Goal: Complete application form: Complete application form

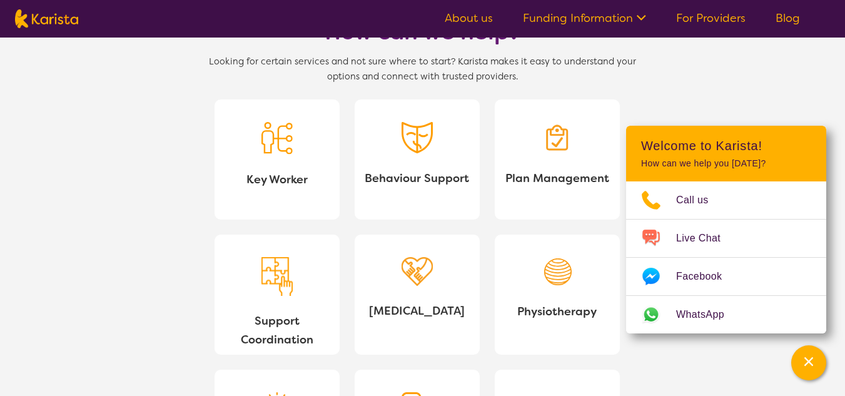
scroll to position [1063, 0]
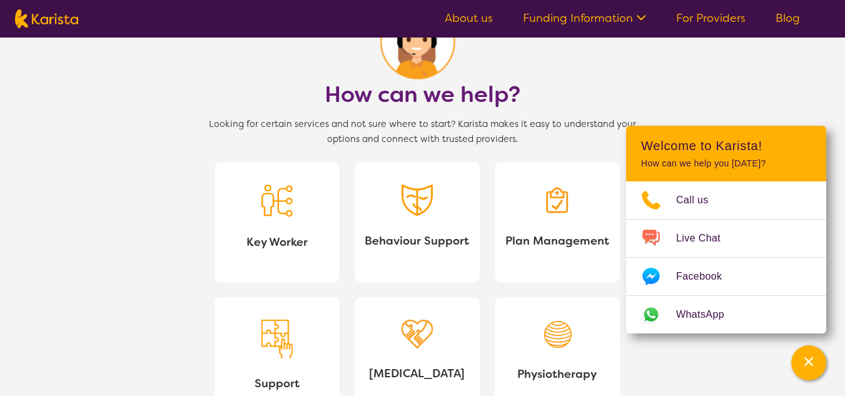
click at [557, 218] on div at bounding box center [557, 202] width 31 height 37
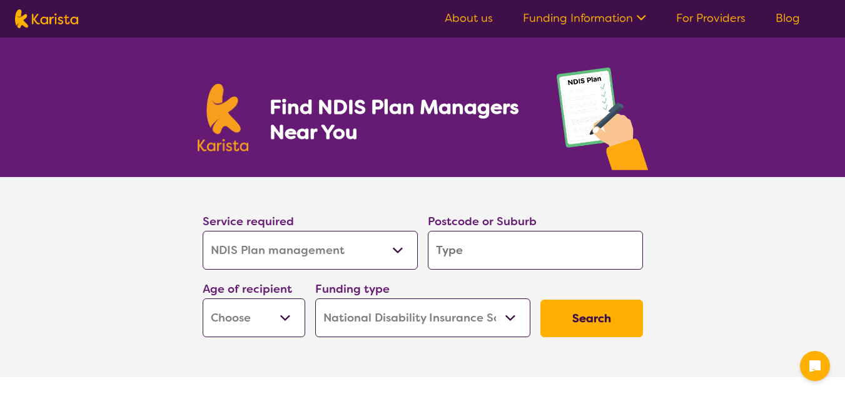
select select "NDIS Plan management"
select select "NDIS"
select select "NDIS Plan management"
select select "NDIS"
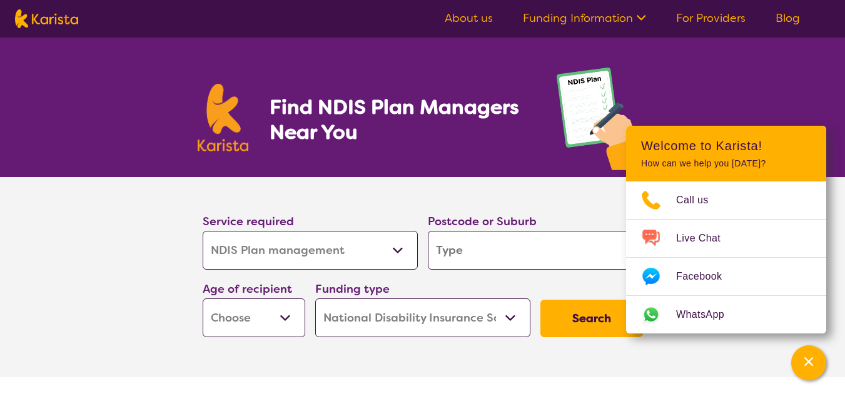
click at [490, 253] on input "search" at bounding box center [535, 250] width 215 height 39
type input "2"
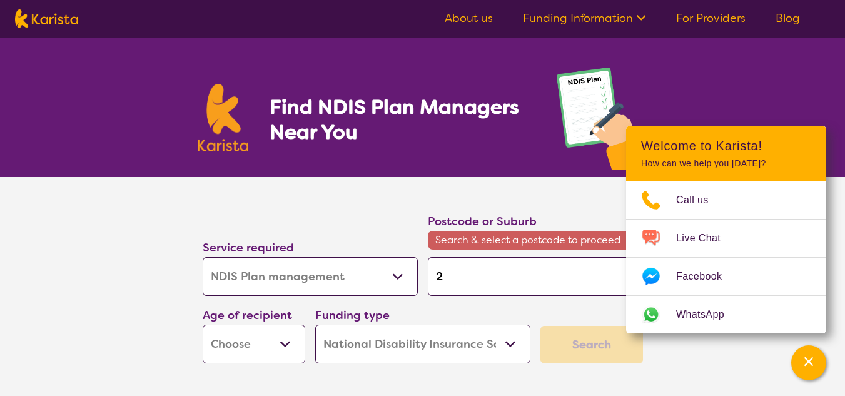
type input "21"
type input "212"
type input "2122"
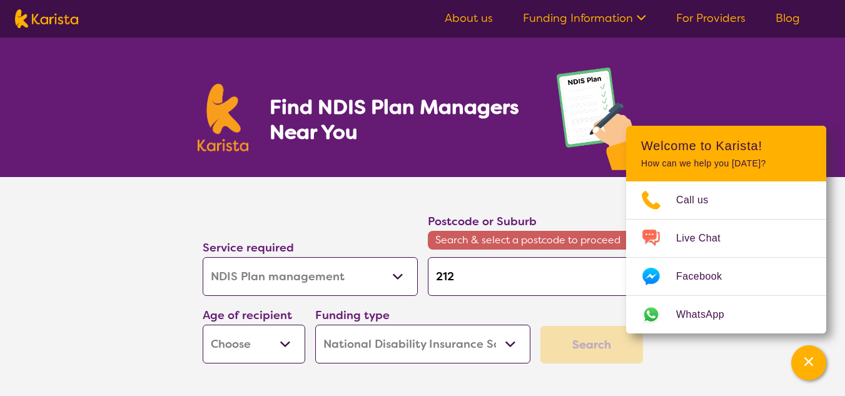
type input "2122"
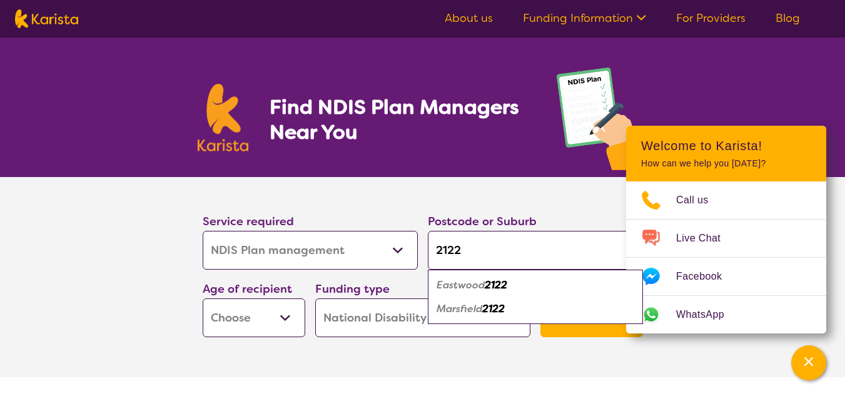
type input "2122"
click at [465, 308] on em "Marsfield" at bounding box center [460, 308] width 46 height 13
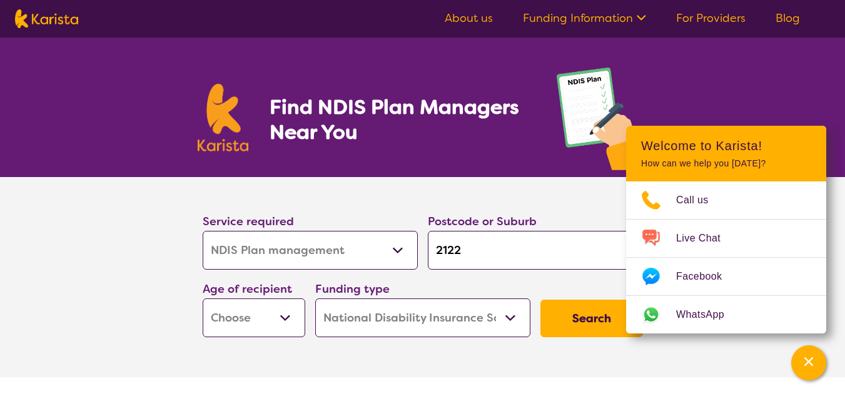
click at [287, 315] on select "Early Childhood - 0 to 9 Child - 10 to 11 Adolescent - 12 to 17 Adult - 18 to 6…" at bounding box center [254, 317] width 103 height 39
select select "AD"
click at [203, 298] on select "Early Childhood - 0 to 9 Child - 10 to 11 Adolescent - 12 to 17 Adult - 18 to 6…" at bounding box center [254, 317] width 103 height 39
select select "AD"
click at [579, 314] on button "Search" at bounding box center [591, 319] width 103 height 38
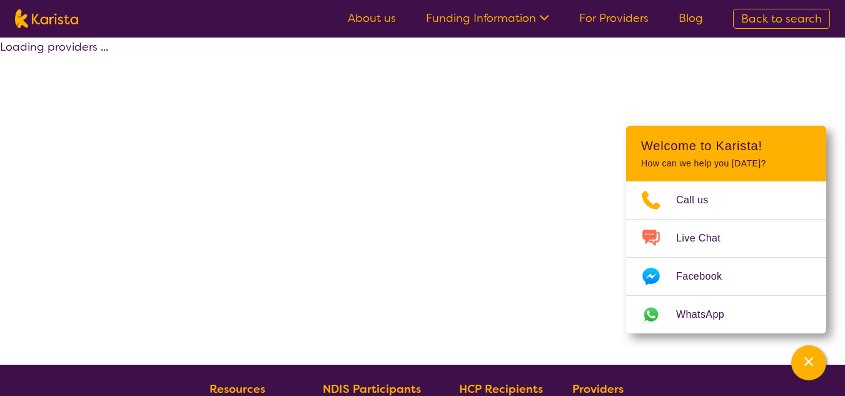
select select "by_score"
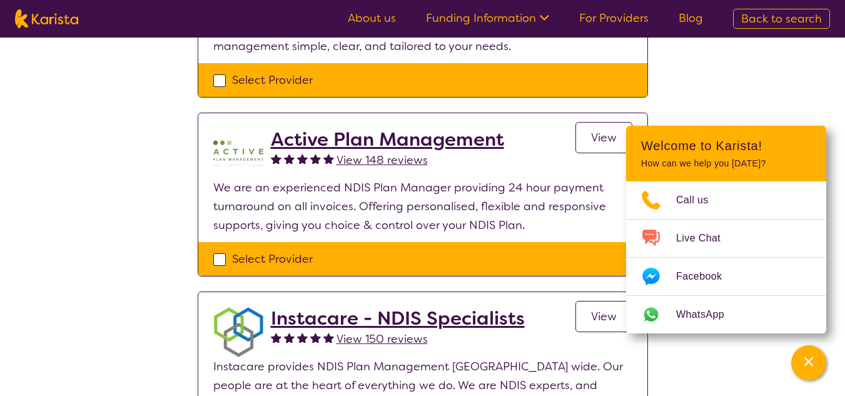
scroll to position [188, 0]
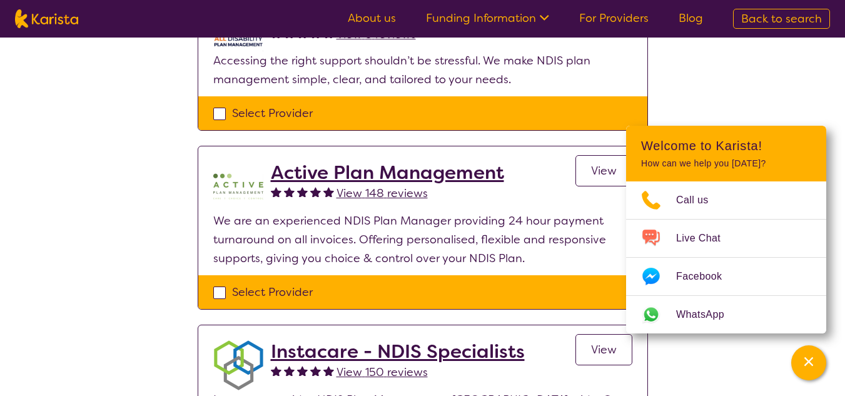
click at [219, 293] on div "Select Provider" at bounding box center [422, 292] width 419 height 19
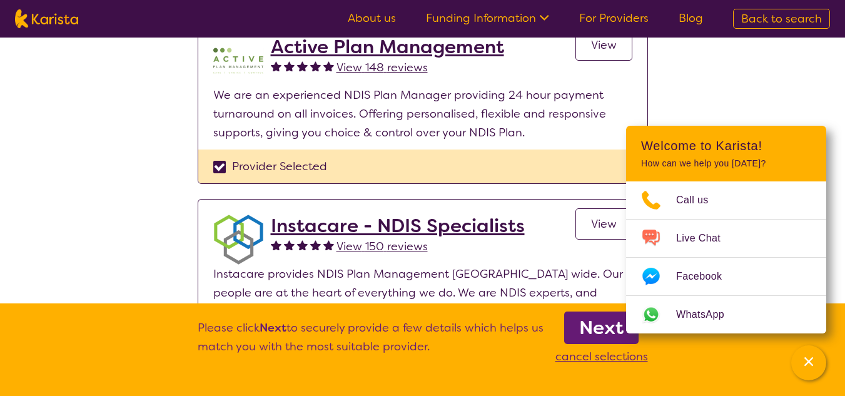
scroll to position [313, 0]
click at [219, 167] on div "Provider Selected" at bounding box center [422, 167] width 419 height 19
checkbox input "false"
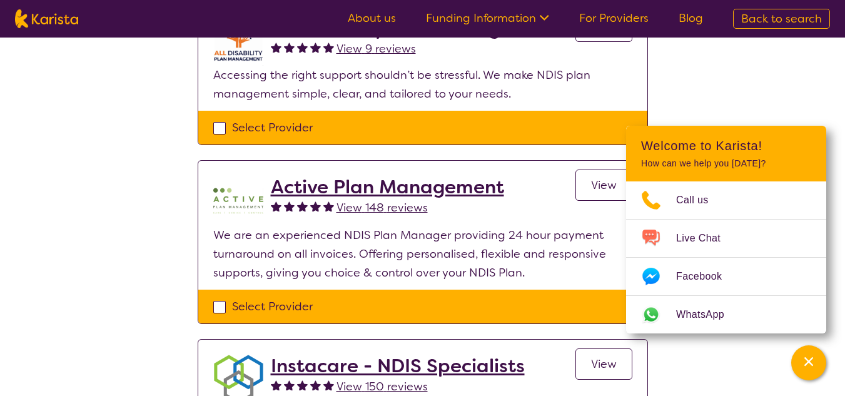
scroll to position [188, 0]
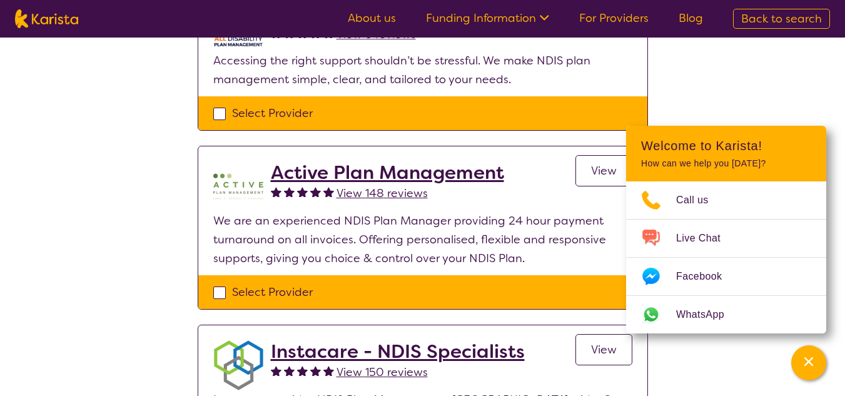
click at [594, 168] on span "View" at bounding box center [604, 170] width 26 height 15
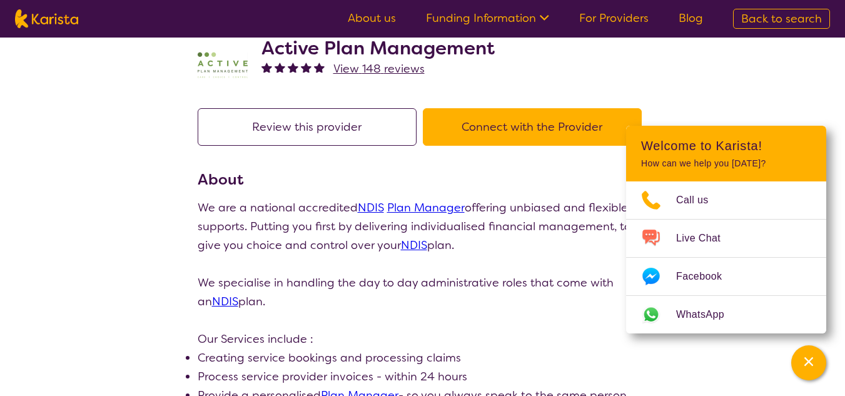
scroll to position [63, 0]
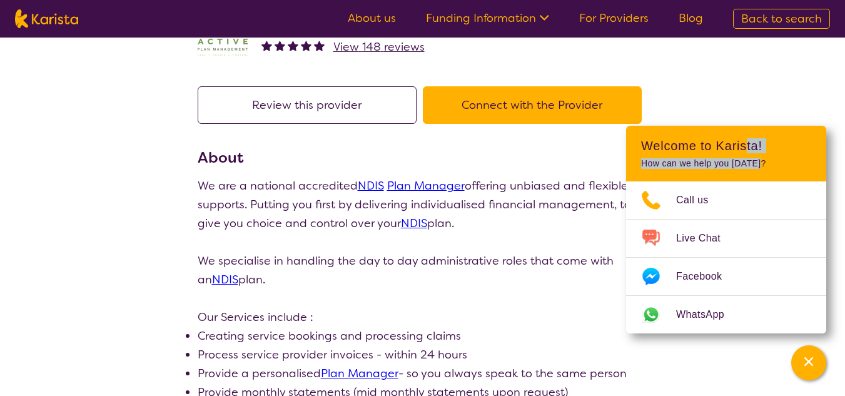
drag, startPoint x: 747, startPoint y: 146, endPoint x: 773, endPoint y: 159, distance: 28.8
click at [773, 159] on header "Welcome to Karista! How can we help you [DATE]?" at bounding box center [726, 154] width 200 height 56
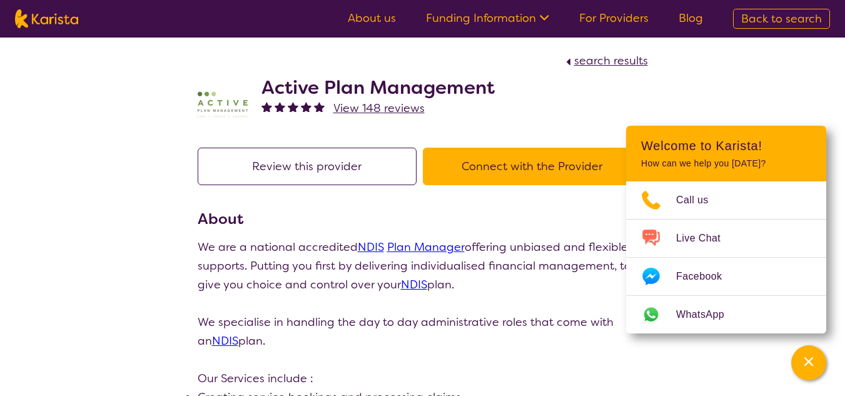
scroll to position [0, 0]
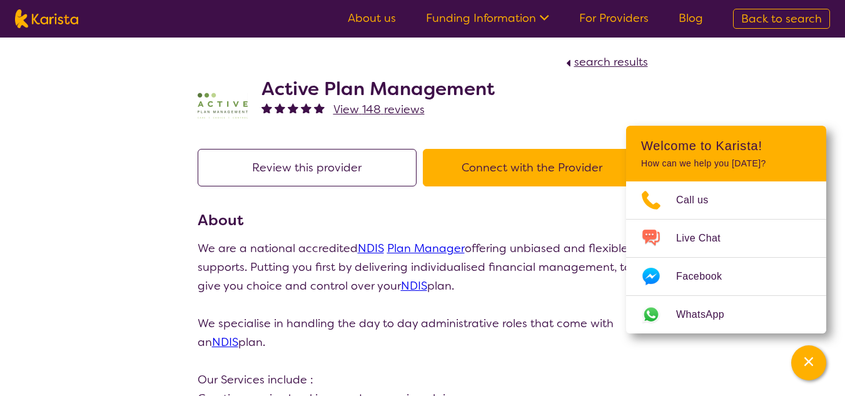
select select "by_score"
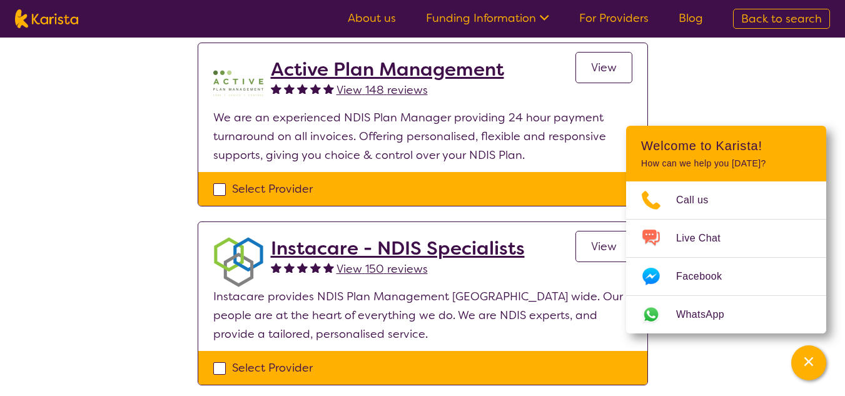
scroll to position [313, 0]
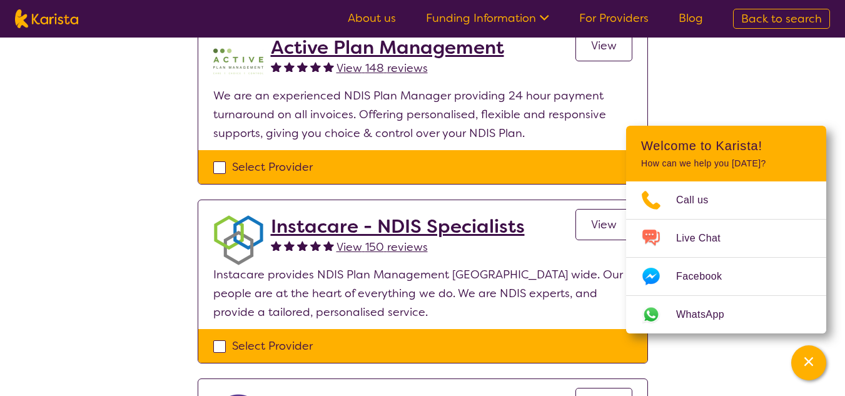
click at [593, 221] on span "View" at bounding box center [604, 224] width 26 height 15
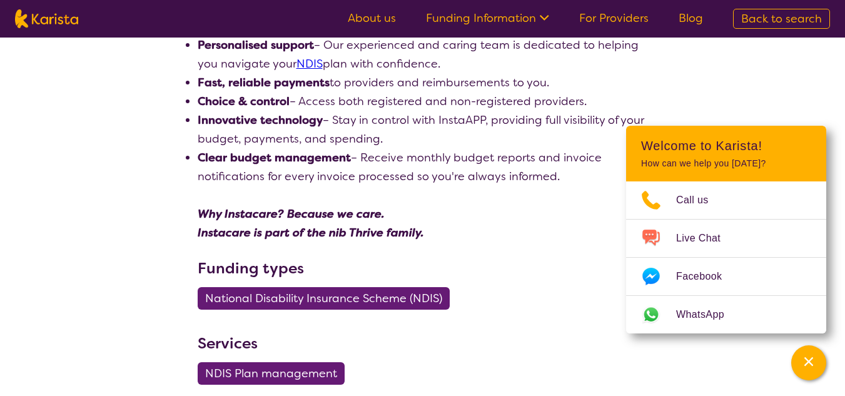
scroll to position [438, 0]
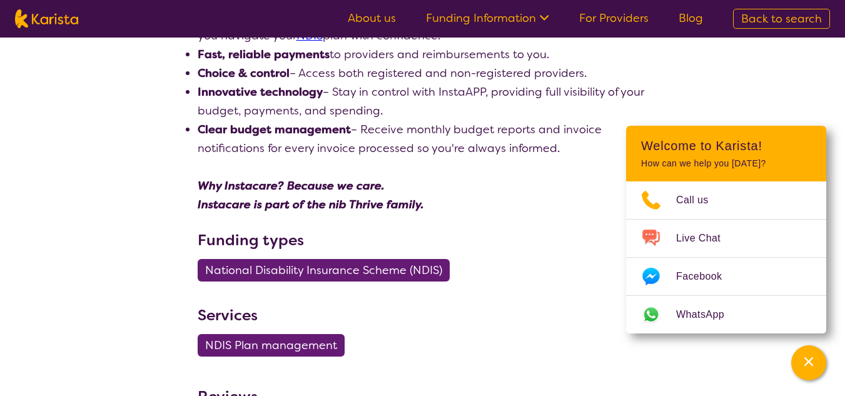
scroll to position [313, 0]
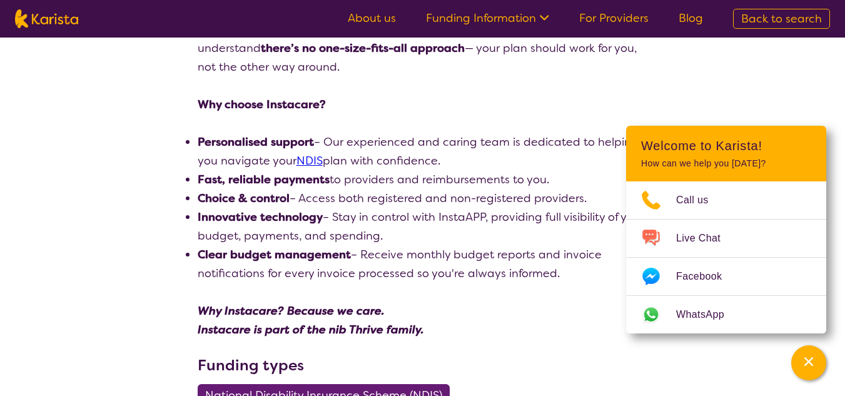
select select "by_score"
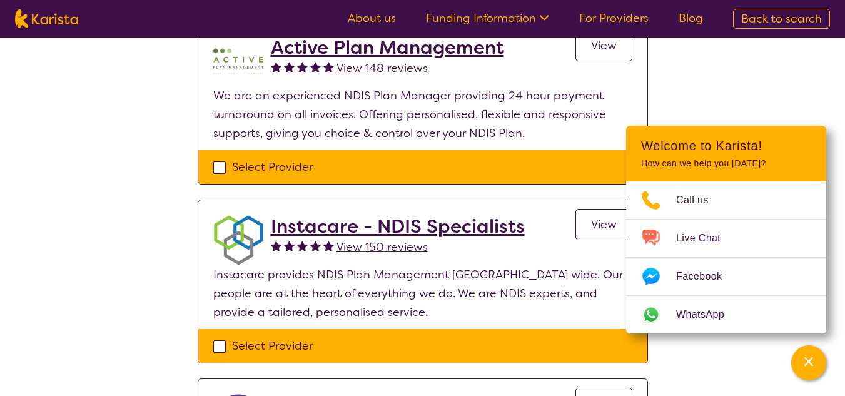
click at [596, 48] on span "View" at bounding box center [604, 45] width 26 height 15
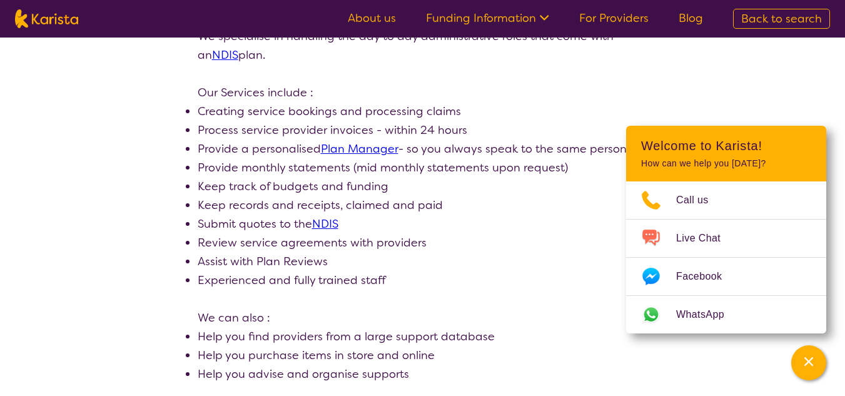
scroll to position [313, 0]
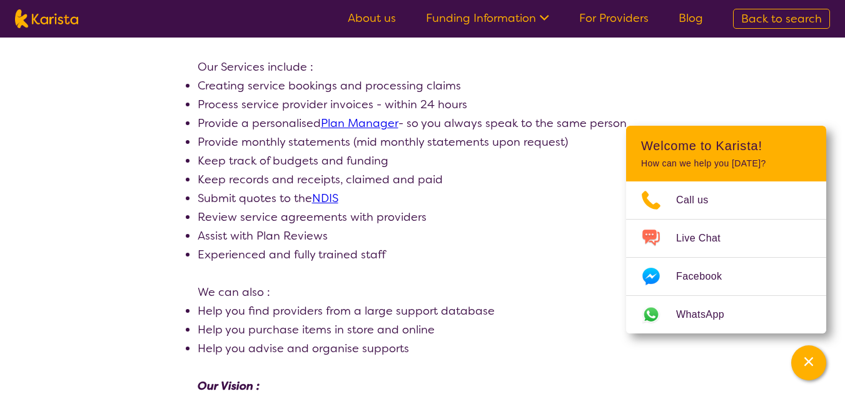
click at [361, 121] on link "Plan Manager" at bounding box center [360, 123] width 78 height 15
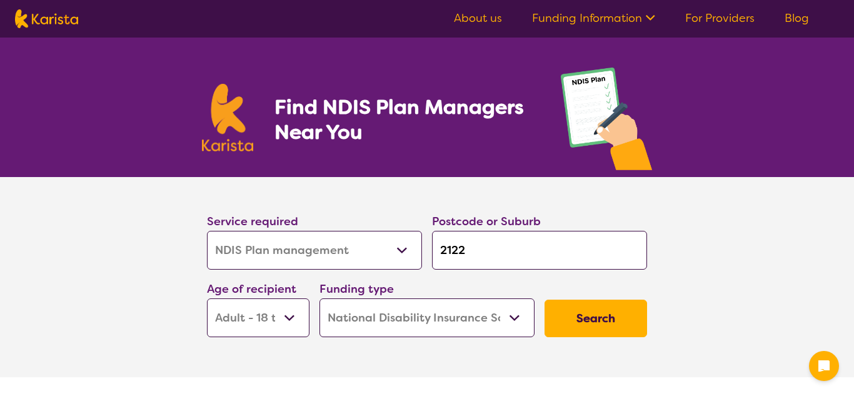
select select "NDIS Plan management"
select select "AD"
select select "NDIS"
select select "NDIS Plan management"
select select "AD"
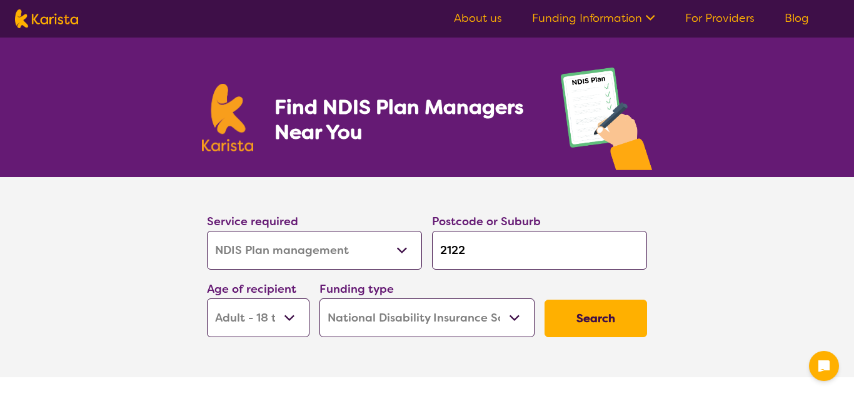
select select "NDIS"
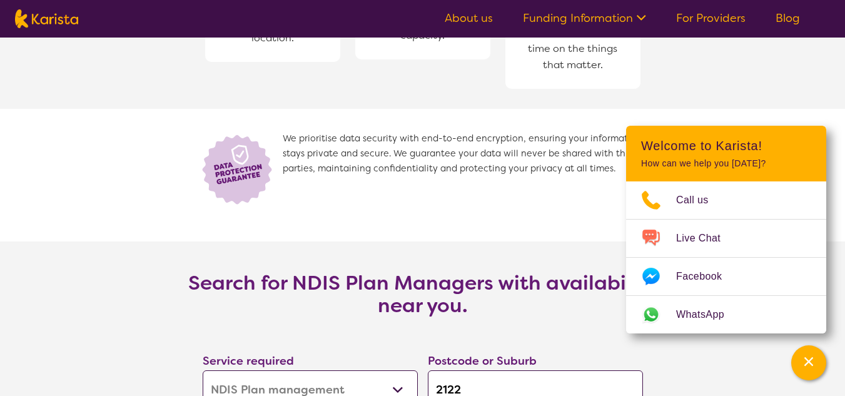
scroll to position [1814, 0]
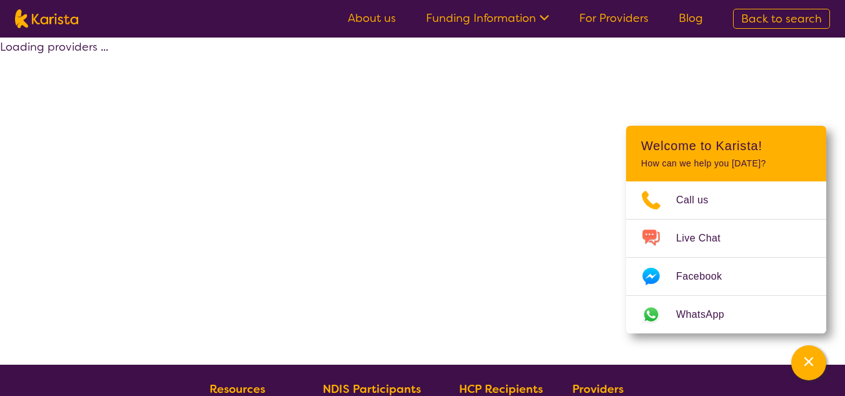
scroll to position [270, 0]
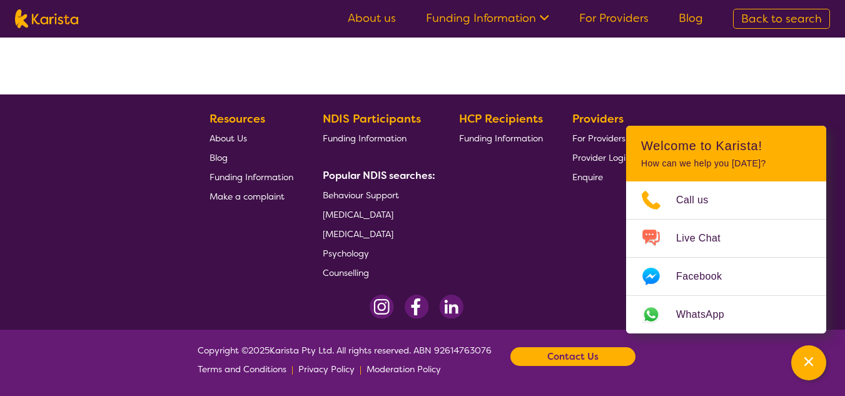
select select "by_score"
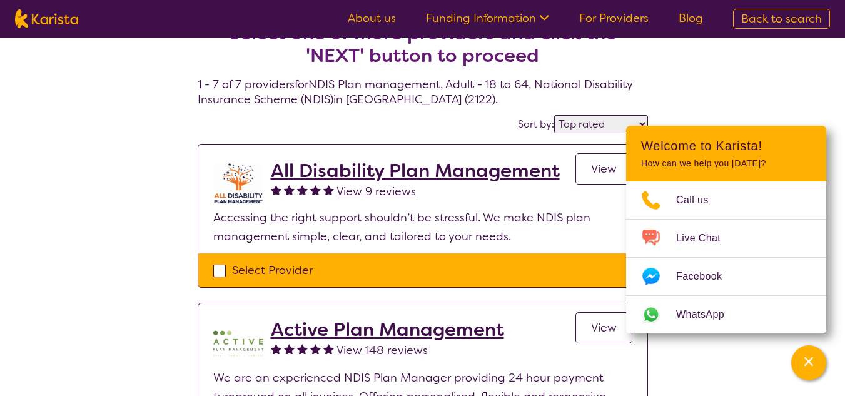
scroll to position [0, 0]
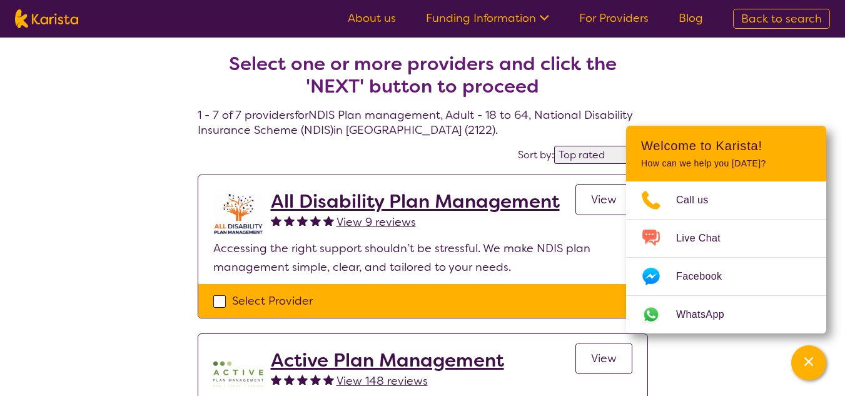
select select "NDIS Plan management"
select select "AD"
select select "NDIS"
select select "NDIS Plan management"
select select "AD"
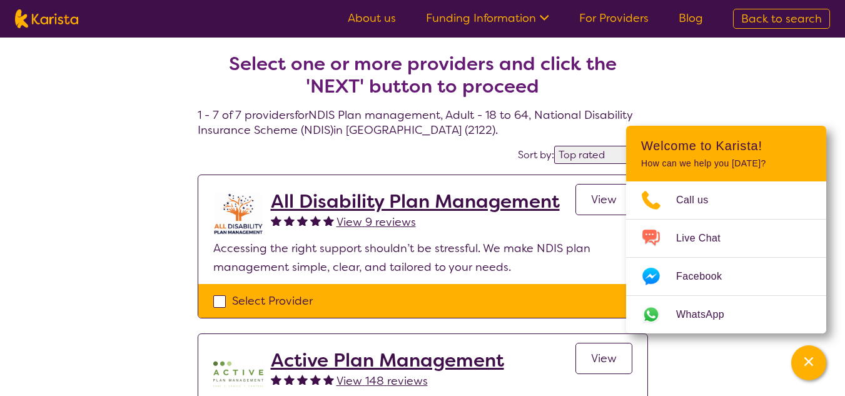
select select "NDIS"
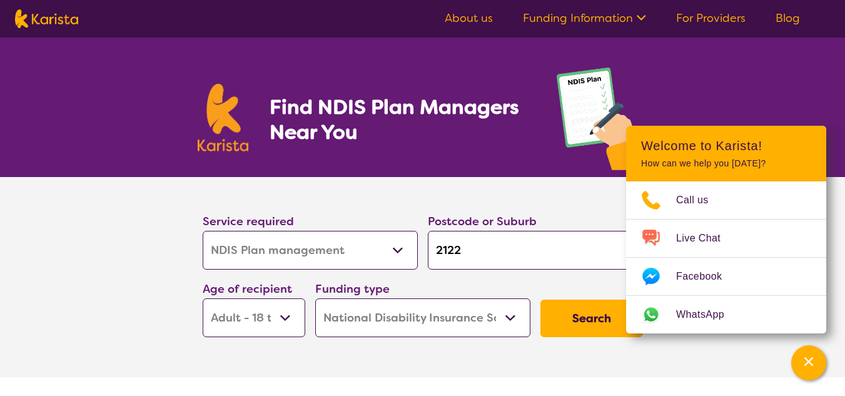
click at [398, 248] on select "Allied Health Assistant Assessment (ADHD or Autism) Behaviour support Counselli…" at bounding box center [310, 250] width 215 height 39
click at [203, 231] on select "Allied Health Assistant Assessment (ADHD or Autism) Behaviour support Counselli…" at bounding box center [310, 250] width 215 height 39
click at [594, 318] on button "Search" at bounding box center [591, 319] width 103 height 38
select select "by_score"
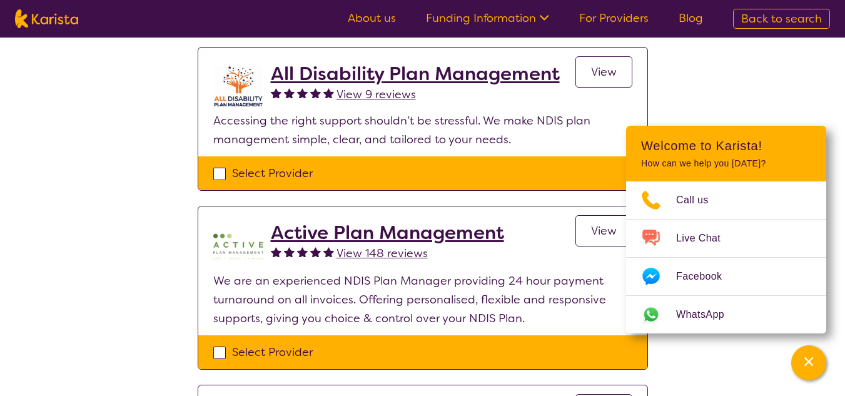
scroll to position [188, 0]
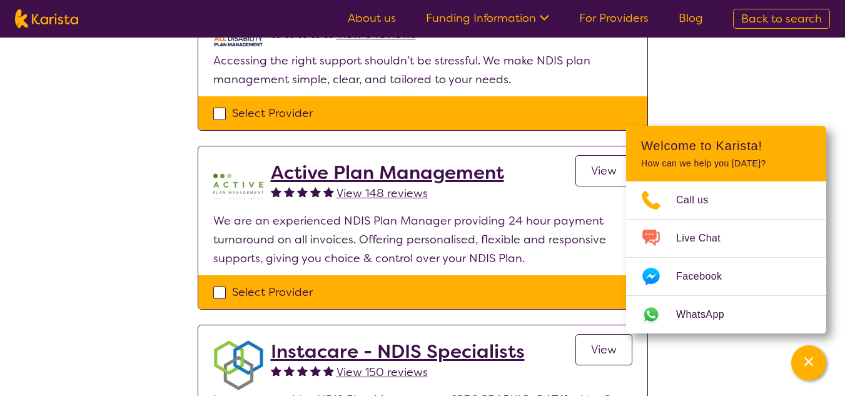
click at [221, 293] on div "Select Provider" at bounding box center [422, 292] width 419 height 19
checkbox input "true"
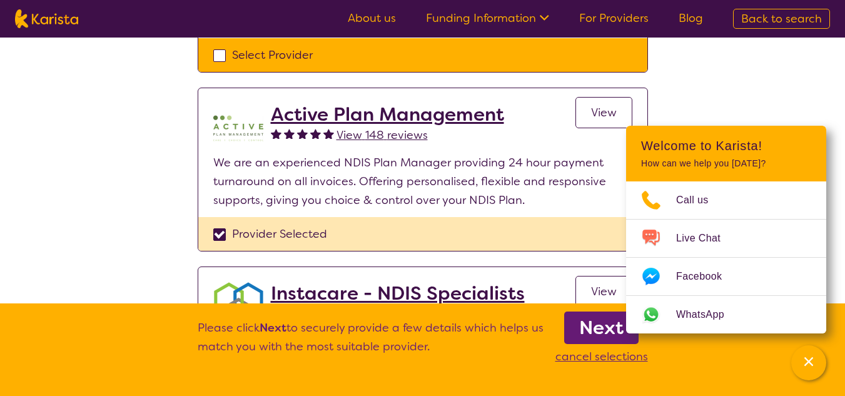
scroll to position [375, 0]
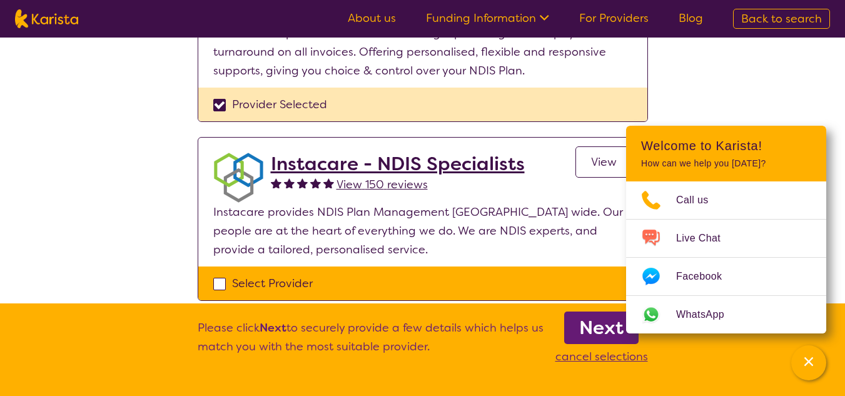
click at [222, 281] on div "Select Provider" at bounding box center [422, 283] width 419 height 19
checkbox input "true"
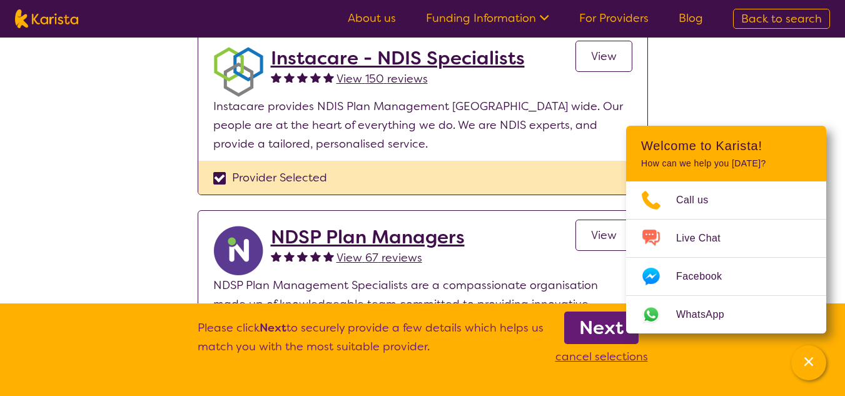
scroll to position [563, 0]
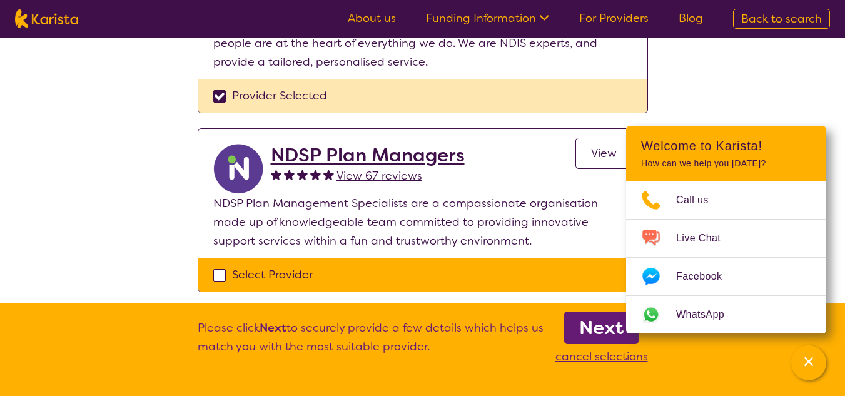
click at [600, 330] on b "Next" at bounding box center [601, 327] width 44 height 25
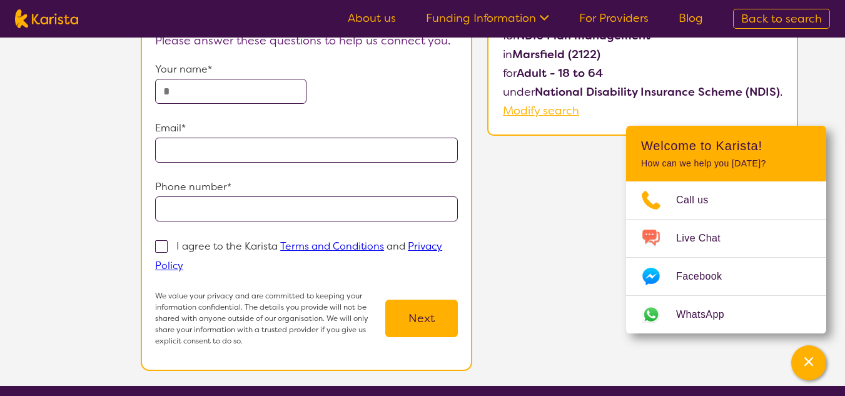
scroll to position [63, 0]
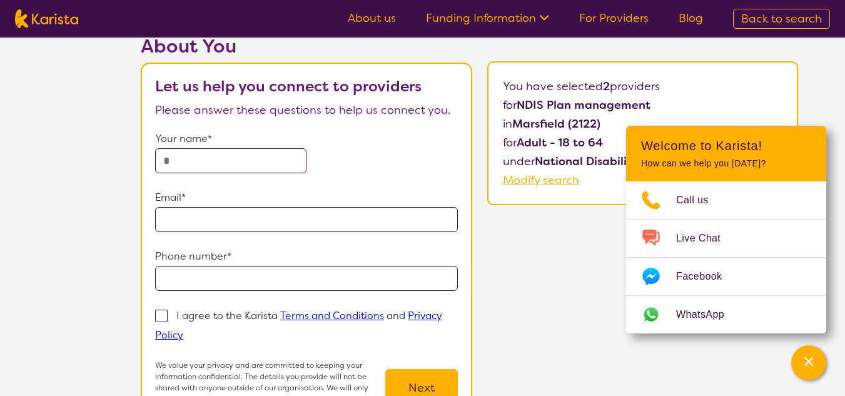
click at [164, 318] on span at bounding box center [161, 316] width 13 height 13
click at [183, 330] on input "I agree to the Karista Terms and Conditions and Privacy Policy" at bounding box center [187, 334] width 8 height 8
checkbox input "true"
click at [169, 164] on input "text" at bounding box center [230, 160] width 151 height 25
type input "**********"
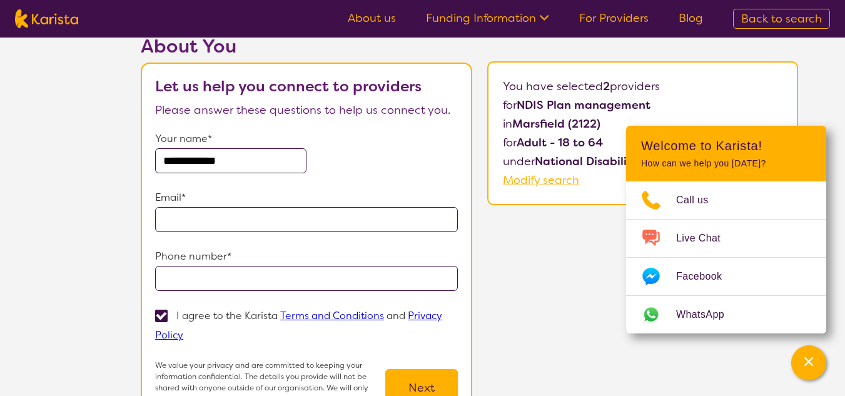
type input "**********"
click at [212, 221] on input "**********" at bounding box center [306, 219] width 303 height 25
drag, startPoint x: 258, startPoint y: 219, endPoint x: 377, endPoint y: 218, distance: 118.8
click at [377, 218] on input "**********" at bounding box center [306, 219] width 303 height 25
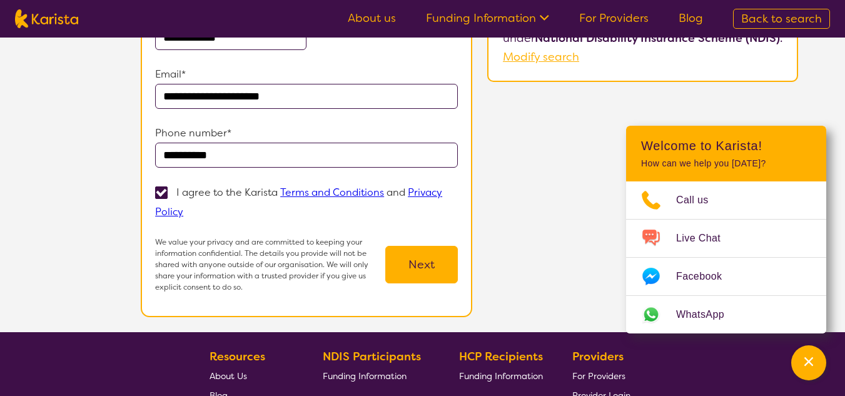
scroll to position [250, 0]
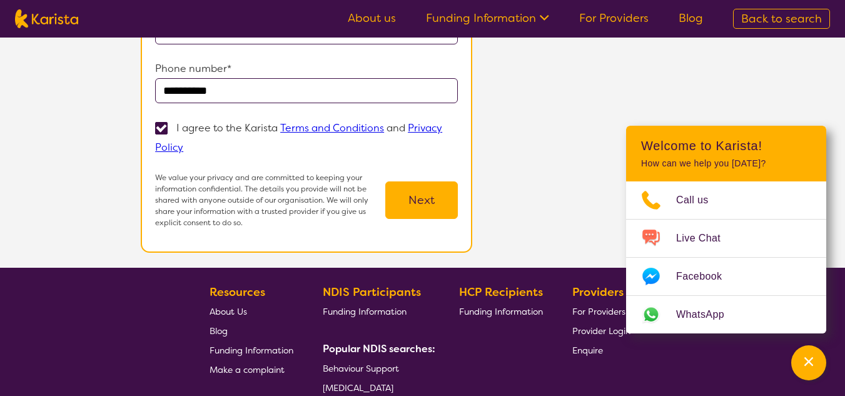
type input "**********"
click at [420, 199] on button "Next" at bounding box center [421, 200] width 73 height 38
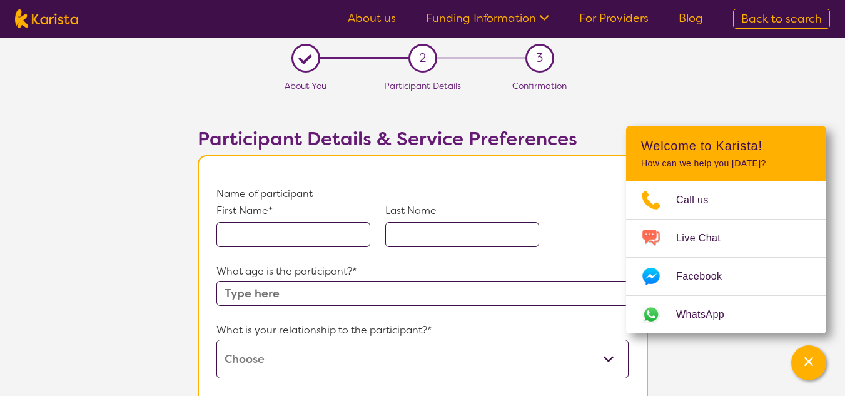
click at [306, 236] on input "text" at bounding box center [293, 234] width 154 height 25
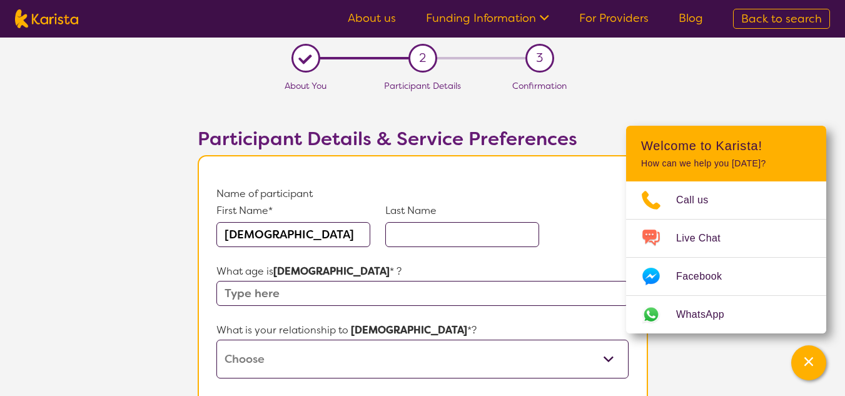
type input "Fariani"
click at [420, 235] on input "text" at bounding box center [462, 234] width 154 height 25
type input "Tanojo"
click at [296, 295] on input "text" at bounding box center [422, 293] width 412 height 25
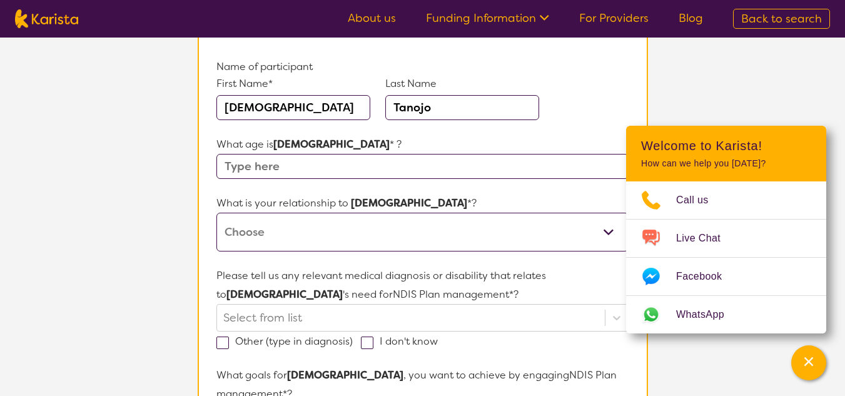
scroll to position [125, 0]
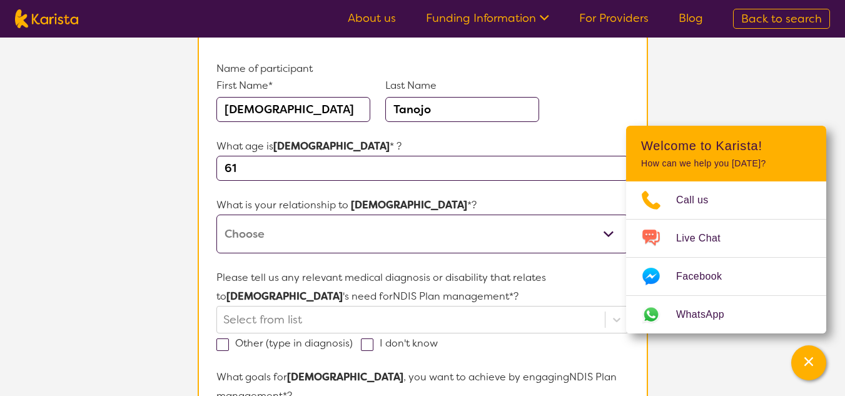
type input "61"
click at [331, 230] on select "This request is for myself I am their parent I am their child I am their spouse…" at bounding box center [422, 234] width 412 height 39
select select "Other"
click at [216, 215] on select "This request is for myself I am their parent I am their child I am their spouse…" at bounding box center [422, 234] width 412 height 39
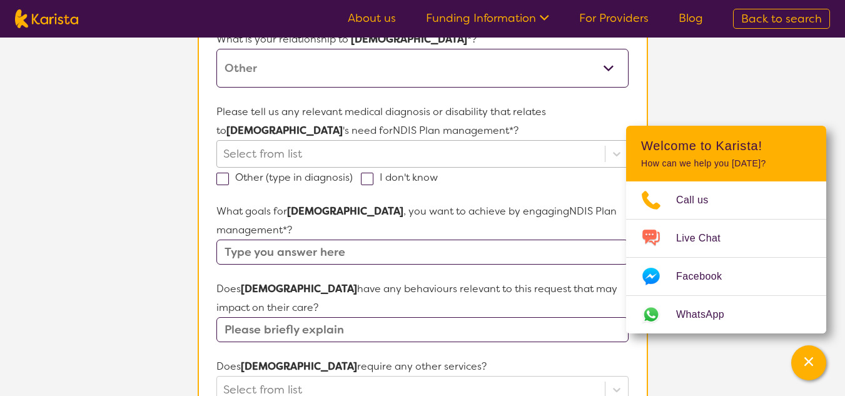
scroll to position [313, 0]
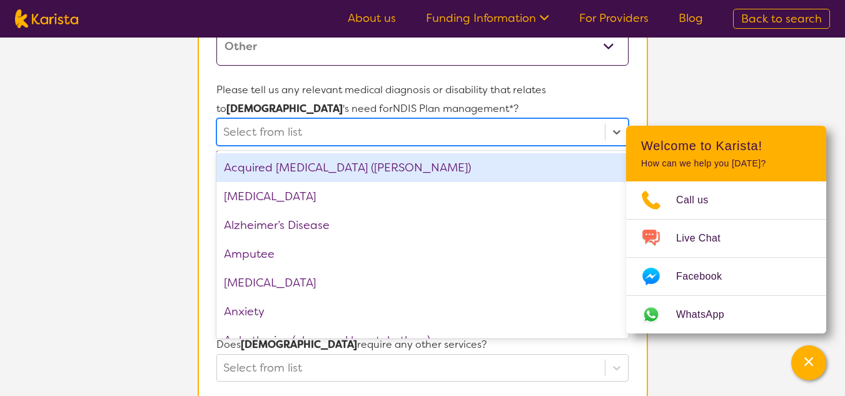
click at [334, 131] on div at bounding box center [410, 131] width 375 height 21
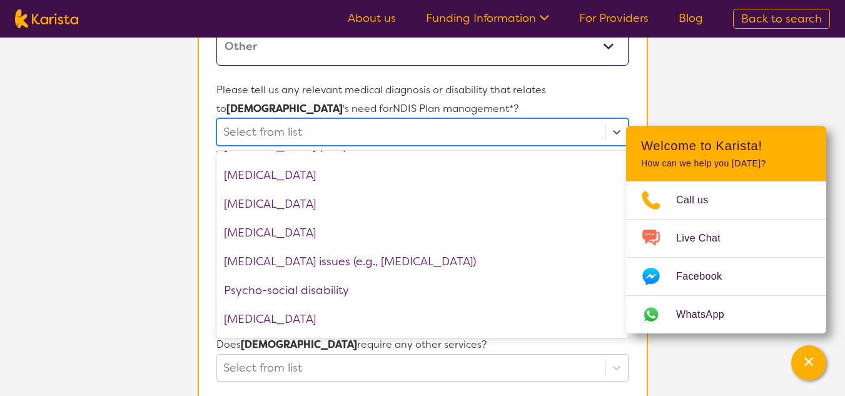
scroll to position [1626, 0]
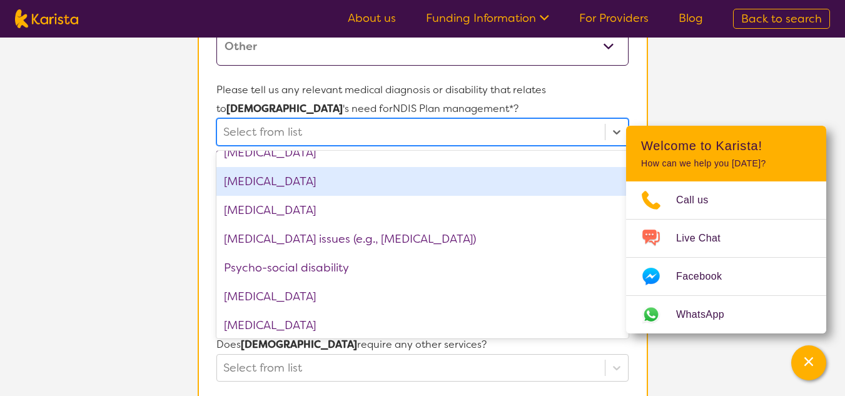
click at [286, 183] on div "Physical disability" at bounding box center [422, 181] width 412 height 29
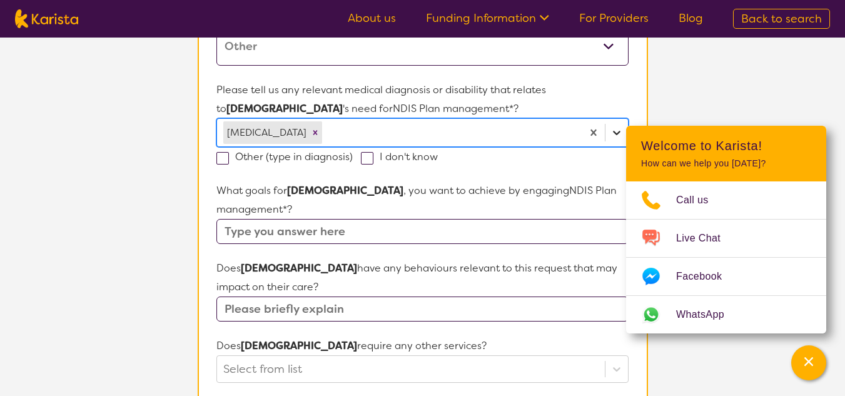
click at [617, 134] on icon at bounding box center [616, 132] width 13 height 13
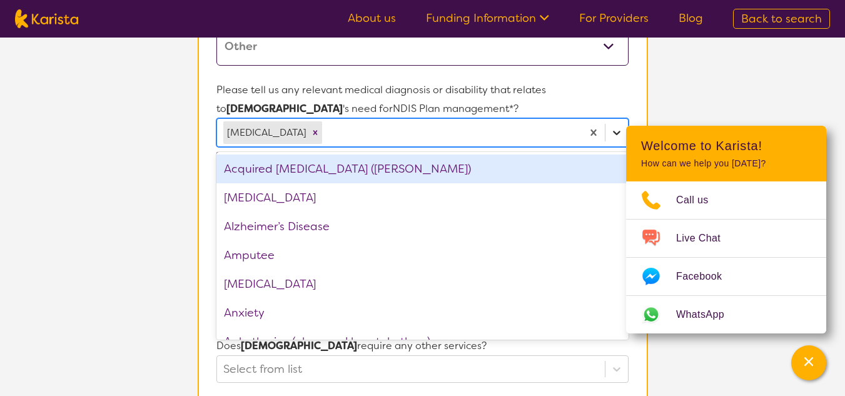
click at [615, 129] on icon at bounding box center [616, 132] width 13 height 13
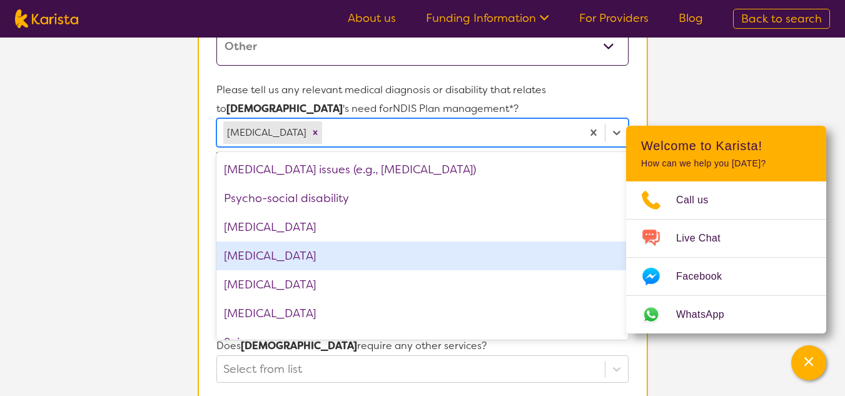
scroll to position [1689, 0]
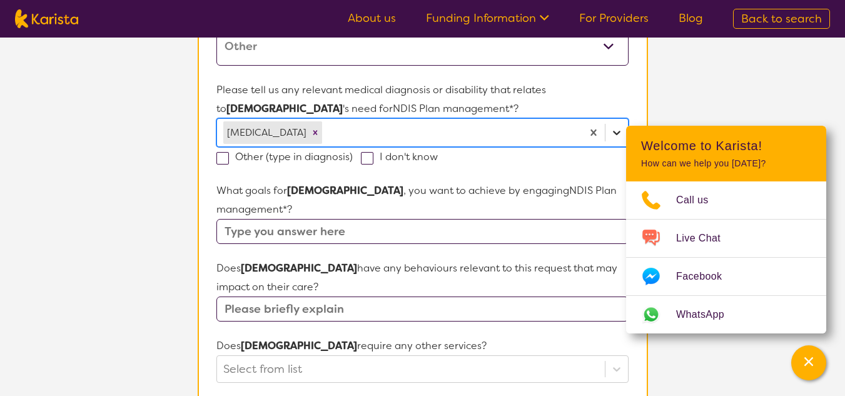
click at [616, 135] on icon at bounding box center [616, 132] width 13 height 13
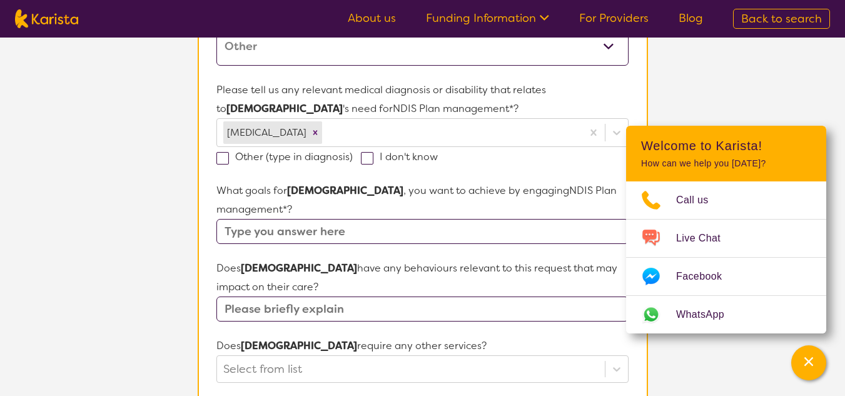
click at [248, 219] on input "text" at bounding box center [422, 231] width 412 height 25
type input "To be independent"
click at [241, 296] on input "text" at bounding box center [422, 308] width 412 height 25
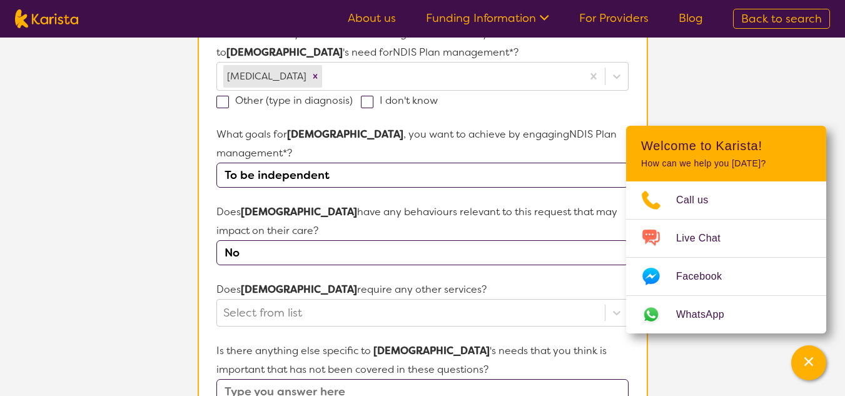
scroll to position [438, 0]
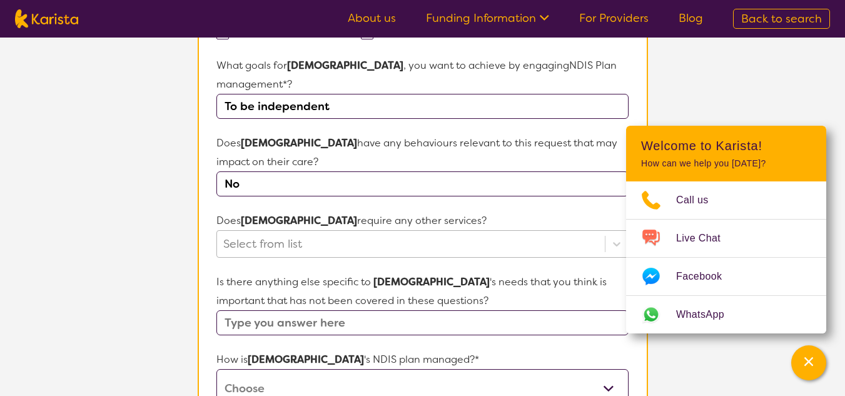
type input "No"
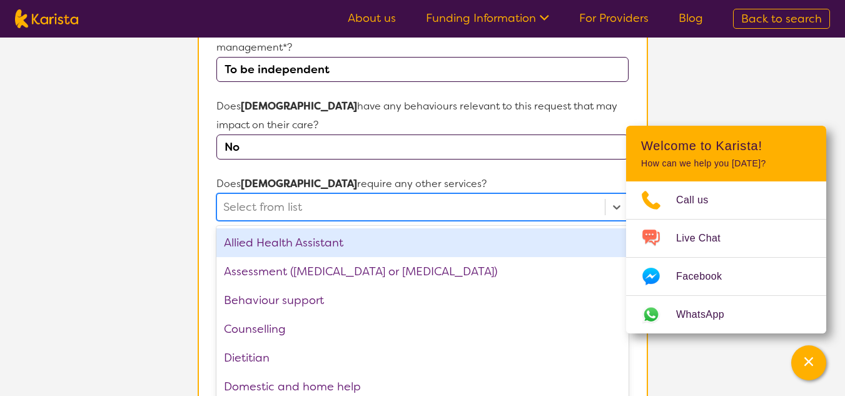
scroll to position [478, 0]
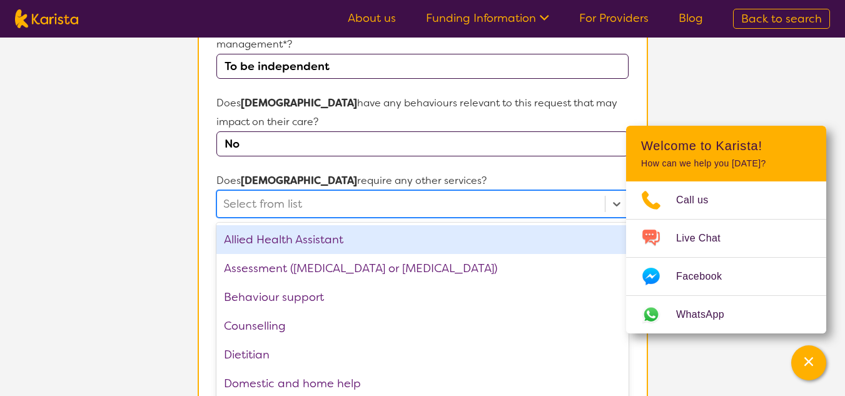
click at [241, 218] on div "option Allied Health Assistant focused, 1 of 21. 21 results available. Use Up a…" at bounding box center [422, 204] width 412 height 28
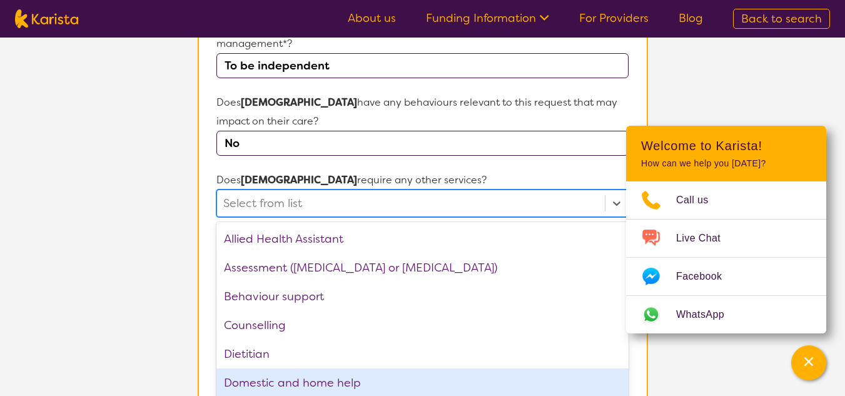
click at [305, 368] on div "Domestic and home help" at bounding box center [422, 382] width 412 height 29
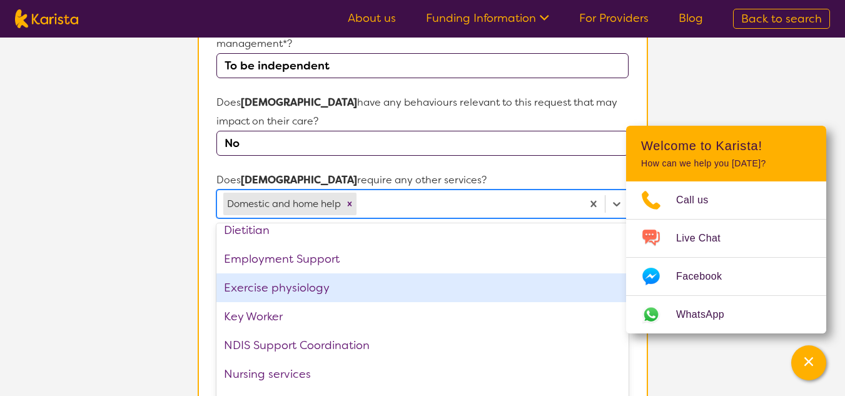
scroll to position [188, 0]
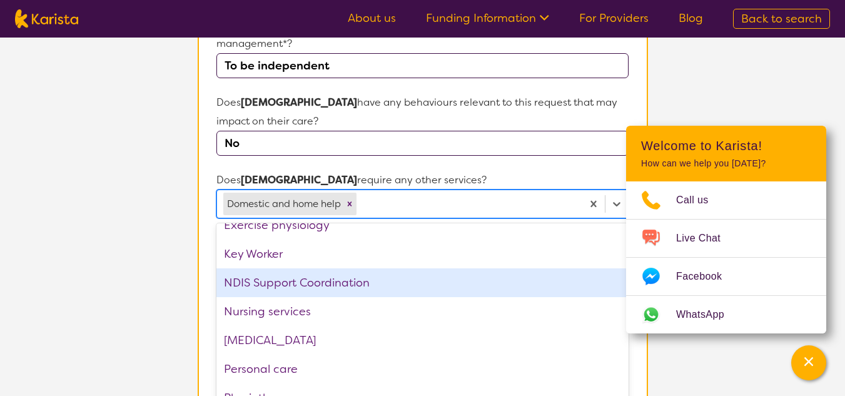
click at [350, 268] on div "NDIS Support Coordination" at bounding box center [422, 282] width 412 height 29
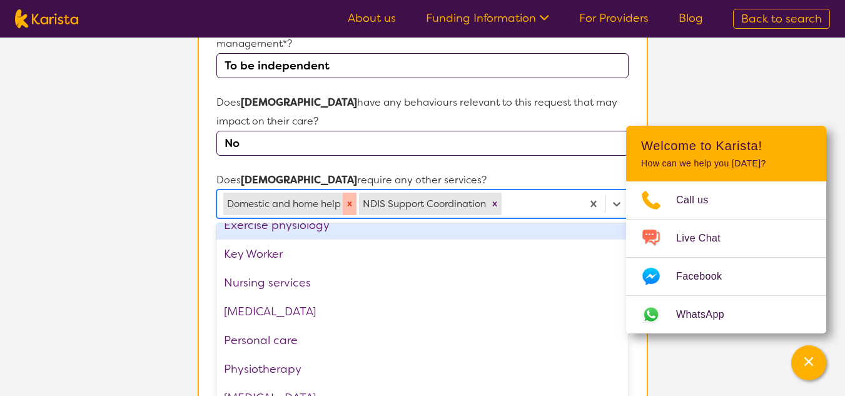
click at [351, 201] on icon "Remove Domestic and home help" at bounding box center [350, 203] width 4 height 4
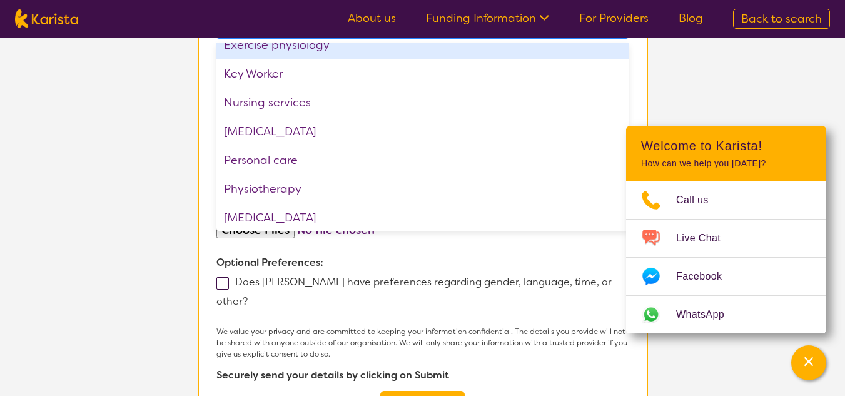
scroll to position [666, 0]
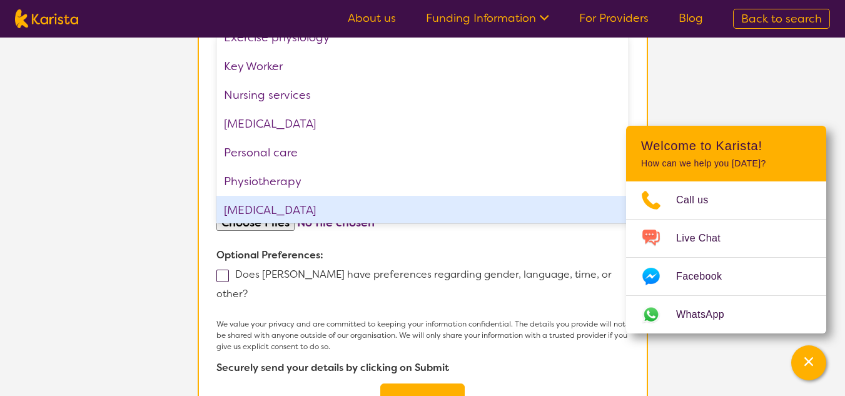
click at [225, 270] on span at bounding box center [222, 276] width 13 height 13
click at [248, 289] on input "Does Fariani have preferences regarding gender, language, time, or other?" at bounding box center [252, 293] width 8 height 8
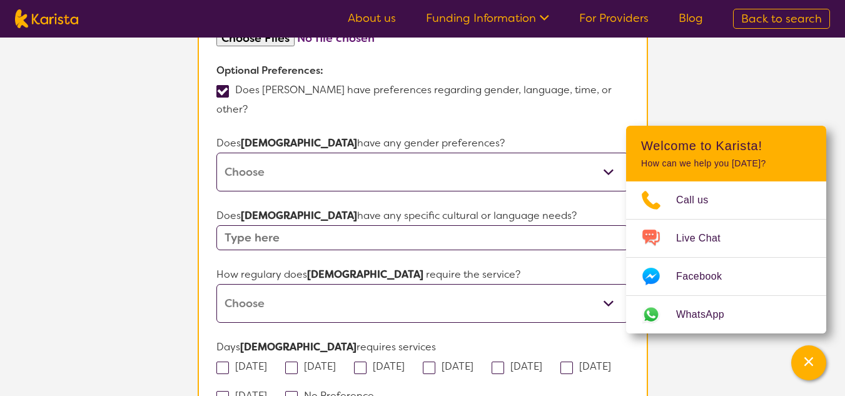
scroll to position [854, 0]
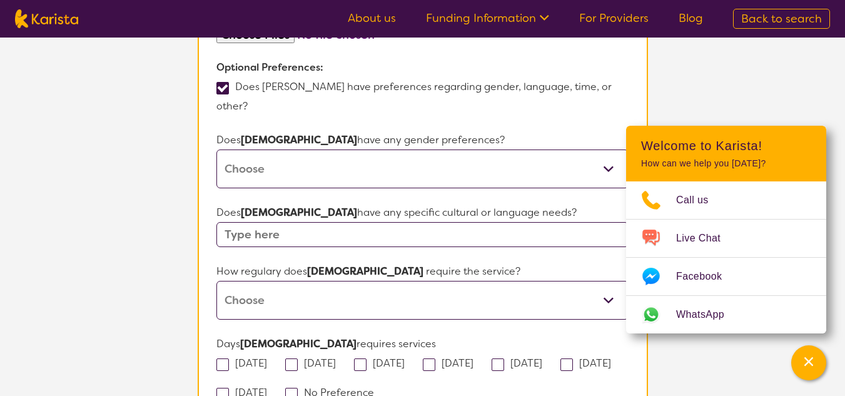
click at [224, 82] on span at bounding box center [222, 88] width 13 height 13
click at [248, 101] on input "Does Fariani have preferences regarding gender, language, time, or other?" at bounding box center [252, 105] width 8 height 8
checkbox input "false"
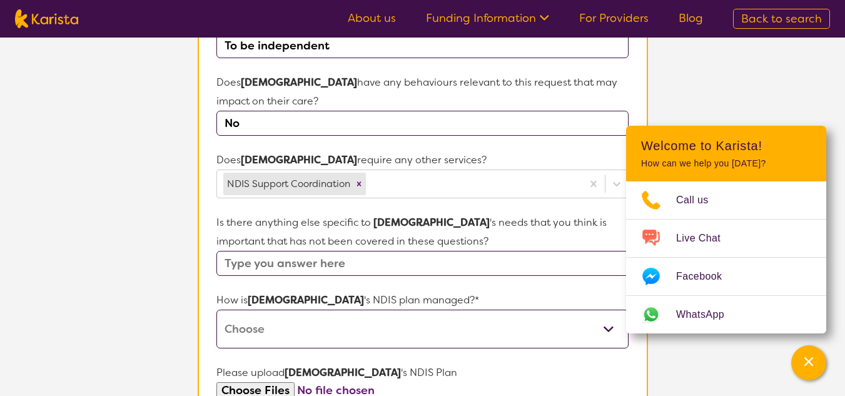
scroll to position [478, 0]
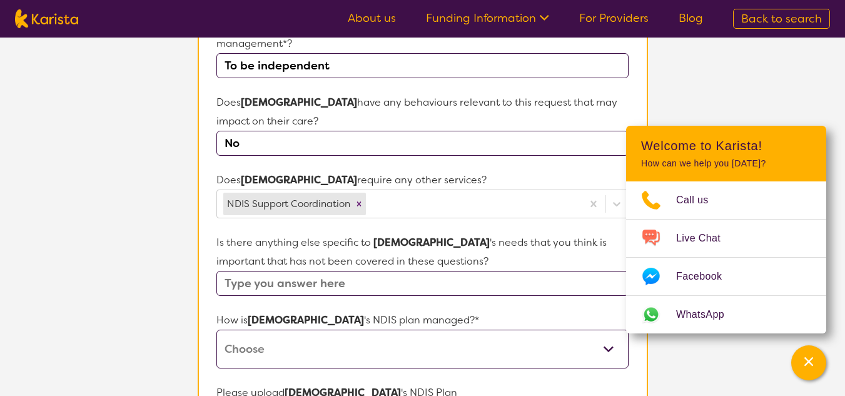
click at [403, 271] on input "text" at bounding box center [422, 283] width 412 height 25
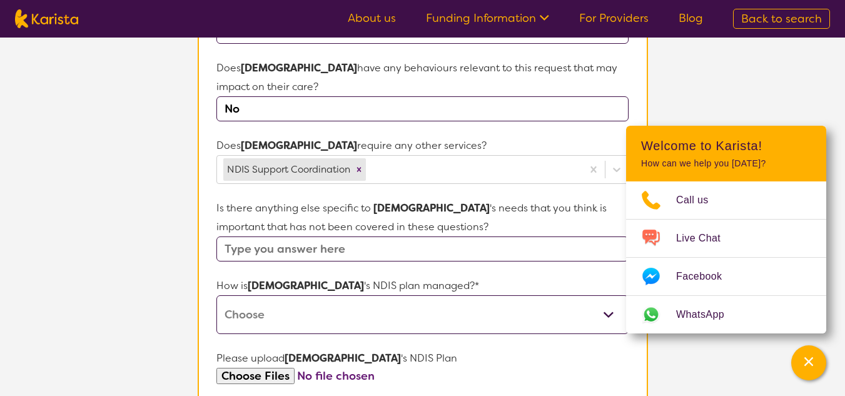
scroll to position [541, 0]
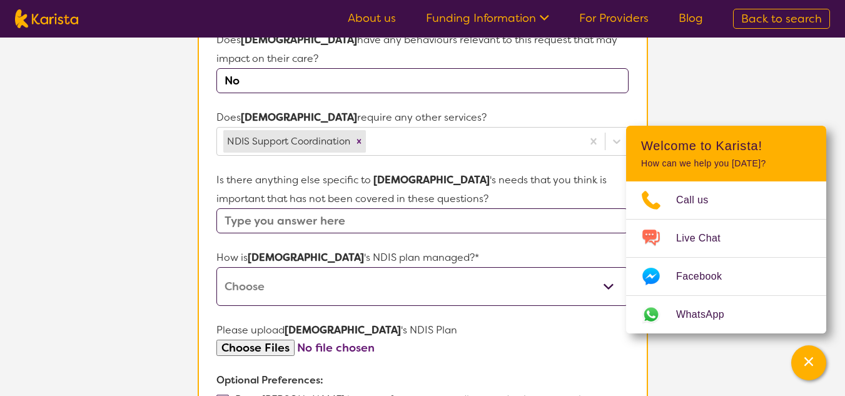
click at [607, 267] on select "Self-managed NDIS plan Managed by a registered plan management provider (not th…" at bounding box center [422, 286] width 412 height 39
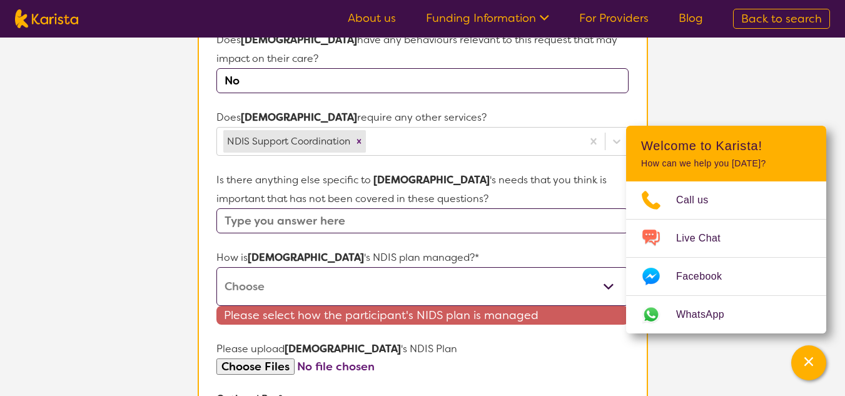
click at [257, 208] on input "text" at bounding box center [422, 220] width 412 height 25
type input "Fariani is new to NDIS"
click at [271, 267] on select "Self-managed NDIS plan Managed by a registered plan management provider (not th…" at bounding box center [422, 286] width 412 height 39
select select "Plan Managed"
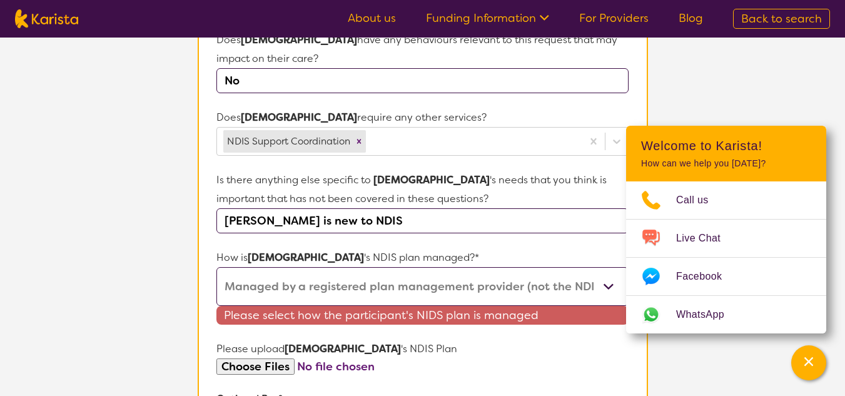
click at [216, 267] on select "Self-managed NDIS plan Managed by a registered plan management provider (not th…" at bounding box center [422, 286] width 412 height 39
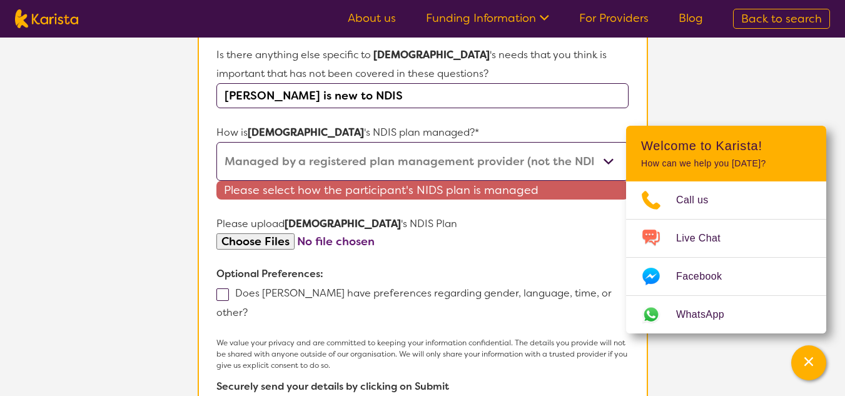
scroll to position [729, 0]
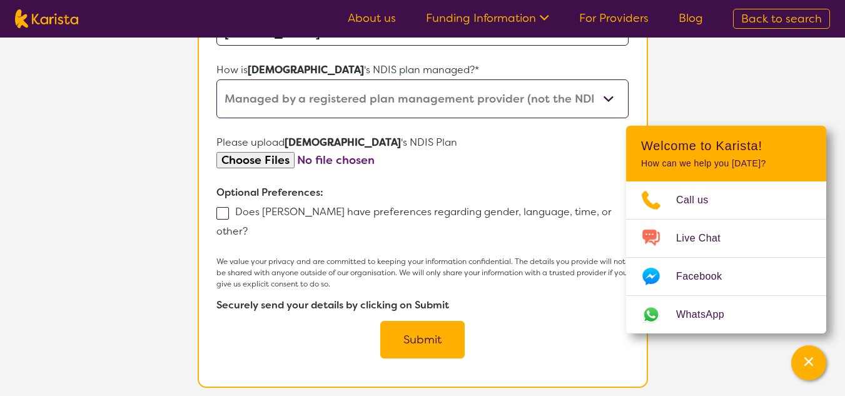
click at [424, 321] on button "Submit" at bounding box center [422, 340] width 84 height 38
